Goal: Task Accomplishment & Management: Use online tool/utility

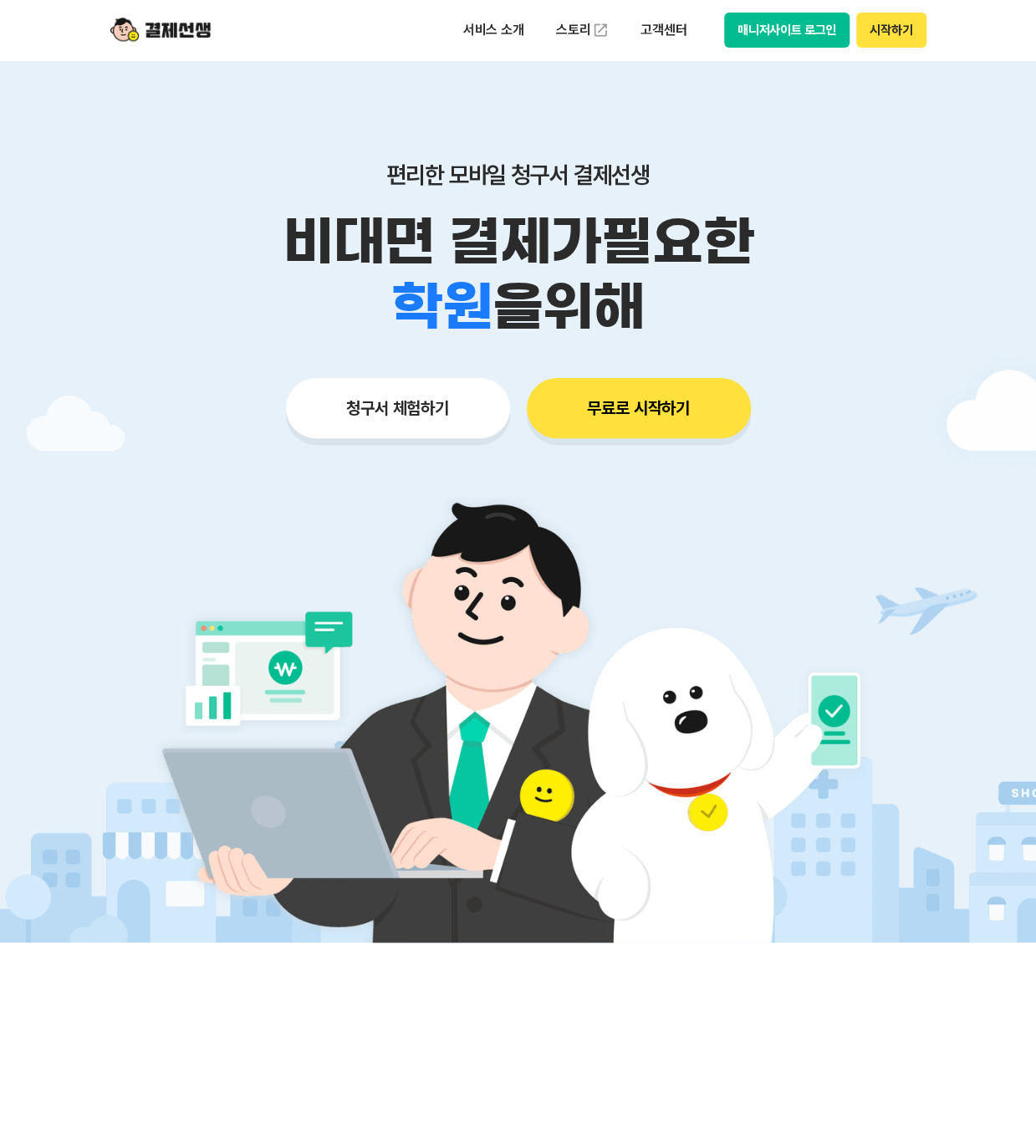
click at [801, 27] on button "매니저사이트 로그인" at bounding box center [787, 30] width 126 height 35
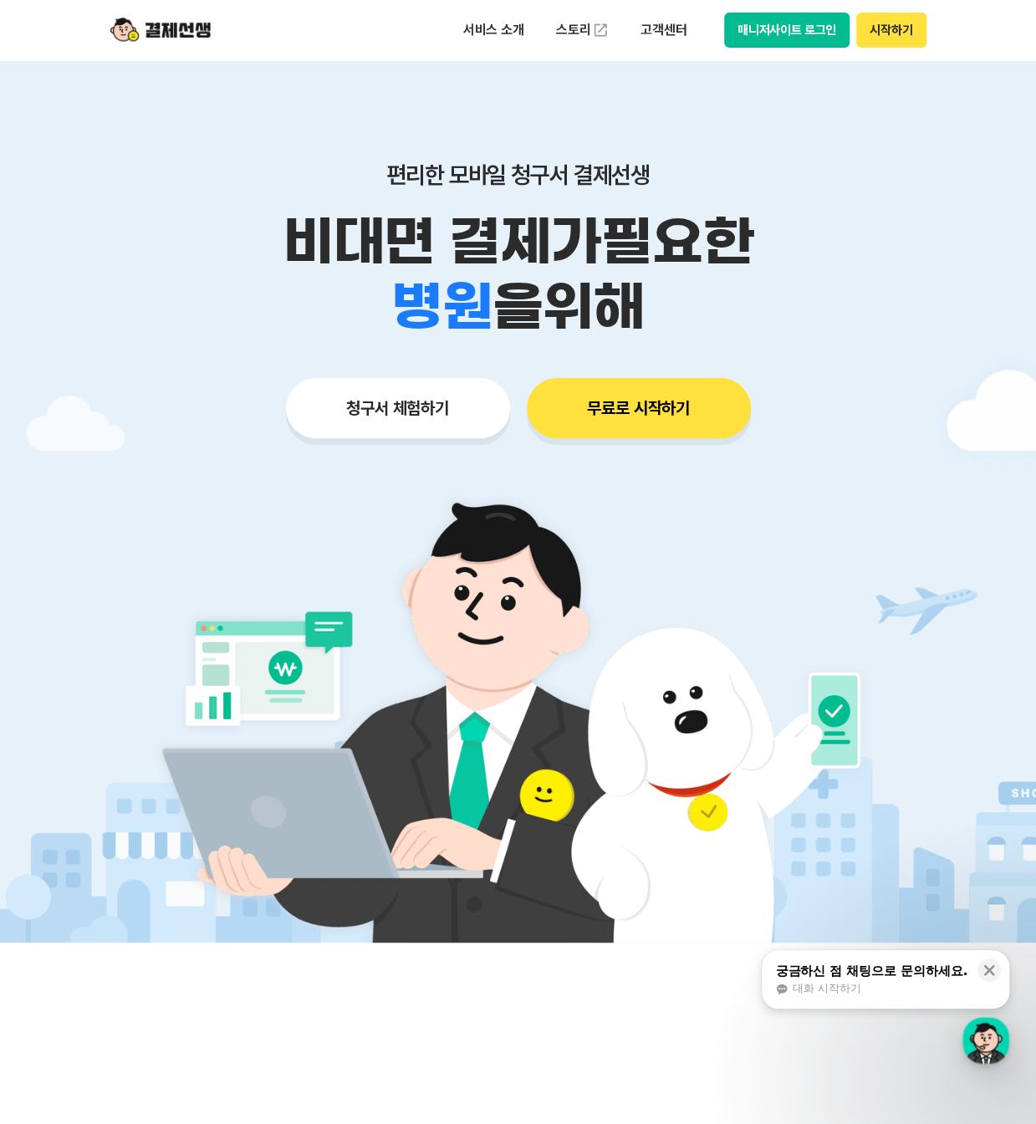
click at [953, 222] on div at bounding box center [518, 501] width 1036 height 882
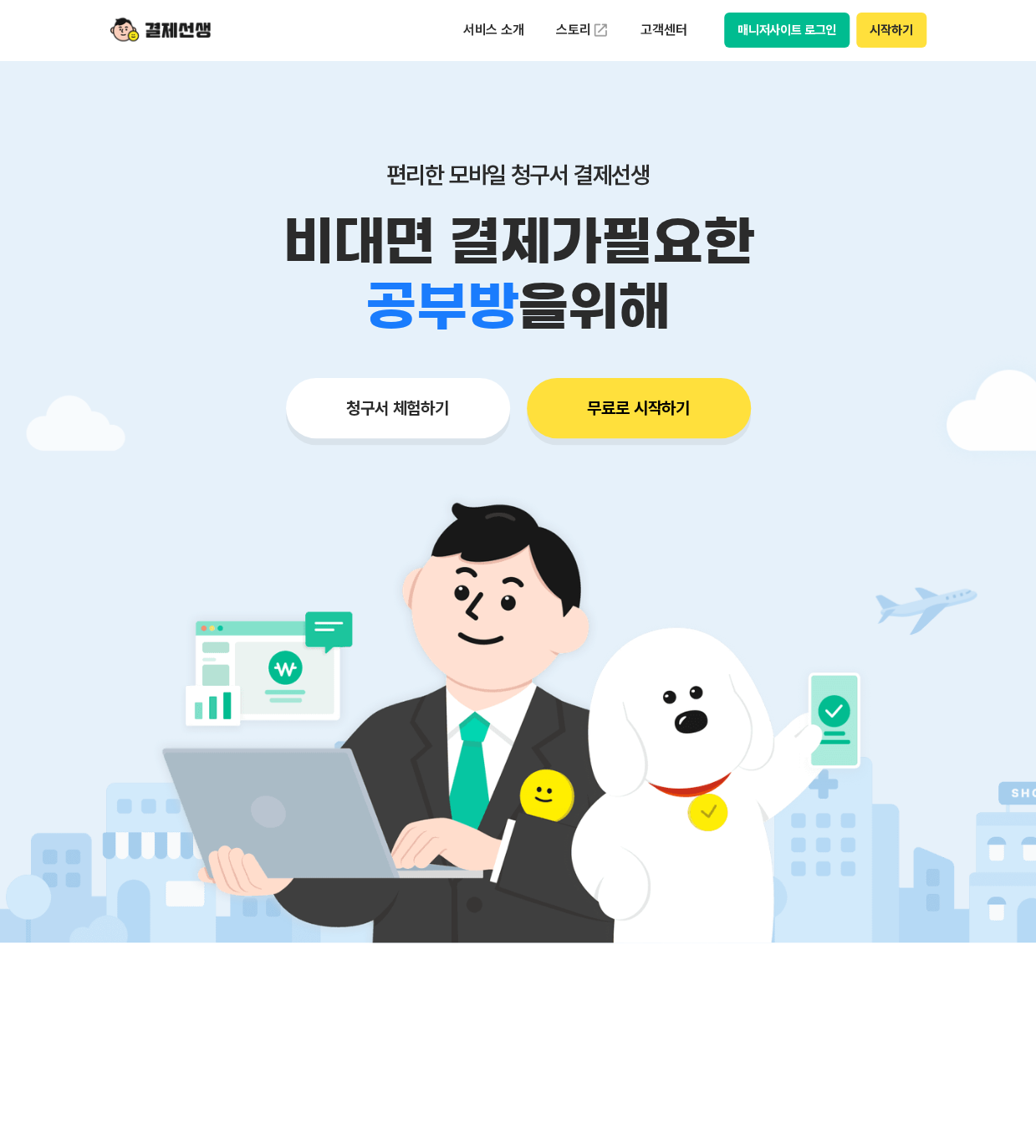
drag, startPoint x: 592, startPoint y: 270, endPoint x: 646, endPoint y: 217, distance: 75.1
click at [595, 268] on p "비대면 결제가 필요한" at bounding box center [518, 241] width 856 height 65
click at [785, 24] on button "매니저사이트 로그인" at bounding box center [787, 30] width 126 height 35
